Goal: Transaction & Acquisition: Purchase product/service

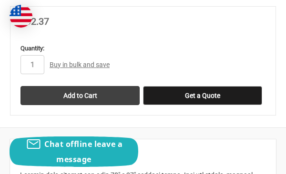
scroll to position [597, 0]
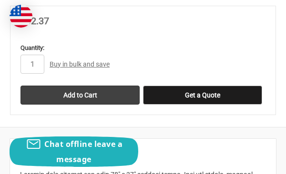
click at [72, 60] on link "Buy in bulk and save" at bounding box center [80, 64] width 60 height 8
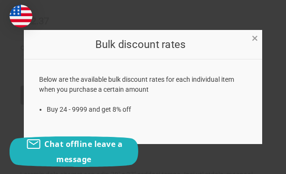
click at [254, 38] on span "×" at bounding box center [254, 38] width 6 height 14
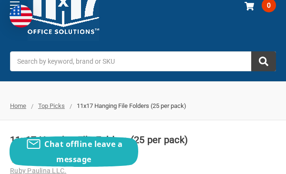
scroll to position [41, 0]
click at [58, 105] on span "Top Picks" at bounding box center [51, 105] width 27 height 7
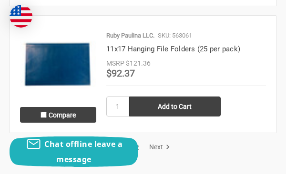
scroll to position [2868, 1]
click at [43, 112] on input "Compare" at bounding box center [43, 115] width 6 height 6
checkbox input "true"
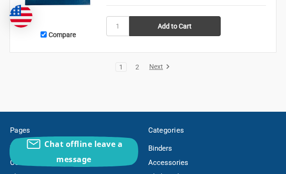
scroll to position [2956, 0]
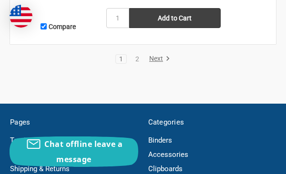
click at [157, 55] on link "Next" at bounding box center [158, 59] width 24 height 9
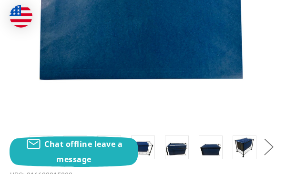
scroll to position [426, 0]
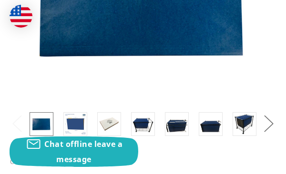
click at [42, 121] on img at bounding box center [41, 124] width 21 height 21
click at [79, 124] on img at bounding box center [75, 124] width 21 height 21
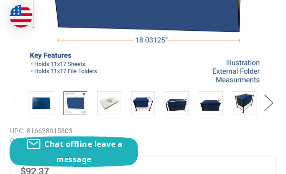
scroll to position [448, 0]
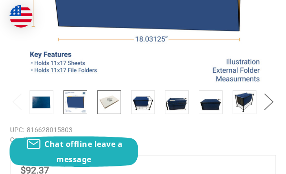
click at [106, 103] on img at bounding box center [109, 102] width 21 height 21
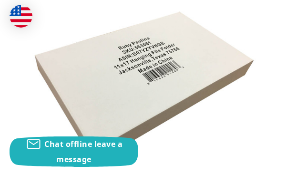
scroll to position [324, 0]
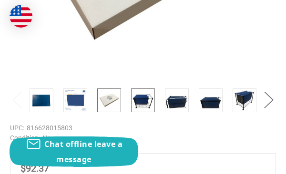
click at [138, 101] on img at bounding box center [142, 100] width 21 height 21
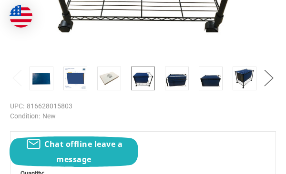
scroll to position [489, 0]
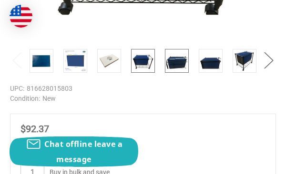
click at [176, 67] on img at bounding box center [176, 60] width 21 height 21
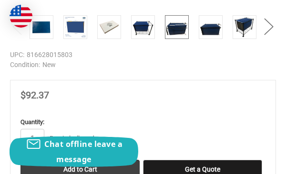
scroll to position [524, 0]
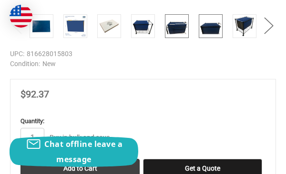
click at [211, 30] on img at bounding box center [210, 26] width 21 height 21
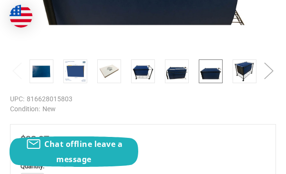
scroll to position [476, 0]
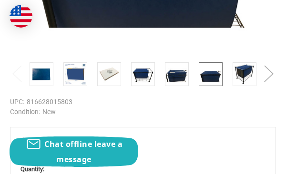
click at [269, 70] on button "Next" at bounding box center [268, 73] width 19 height 29
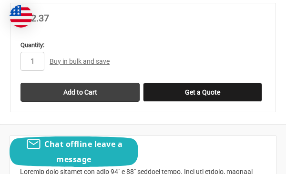
scroll to position [601, 0]
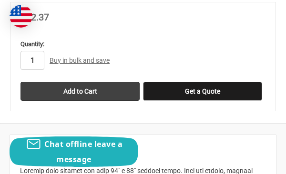
click at [35, 60] on input "1" at bounding box center [32, 60] width 24 height 19
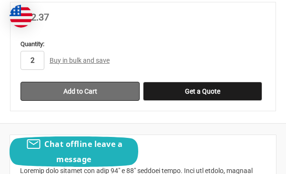
type input "2"
click at [77, 87] on input "Add to Cart" at bounding box center [79, 91] width 119 height 19
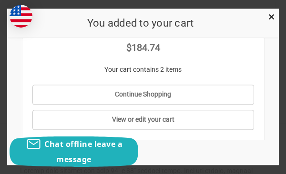
scroll to position [226, 0]
